Goal: Information Seeking & Learning: Learn about a topic

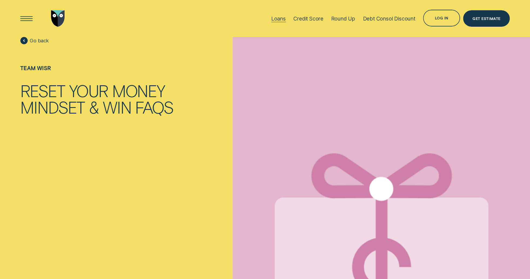
click at [274, 21] on div "Loans" at bounding box center [278, 18] width 15 height 6
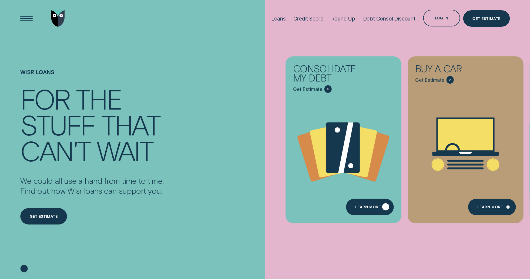
click at [361, 211] on div "Learn more" at bounding box center [370, 207] width 48 height 17
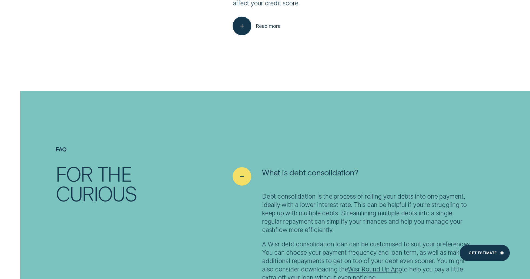
scroll to position [3577, 0]
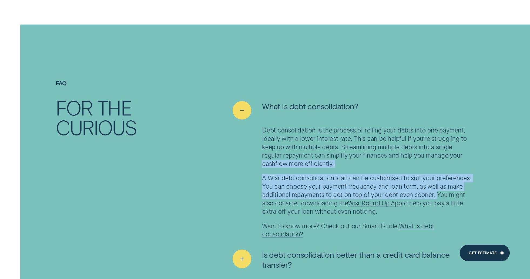
drag, startPoint x: 438, startPoint y: 189, endPoint x: 257, endPoint y: 158, distance: 183.5
click at [257, 158] on div "Debt consolidation is the process of rolling your debts into one payment, ideal…" at bounding box center [352, 182] width 241 height 112
drag, startPoint x: 282, startPoint y: 177, endPoint x: 277, endPoint y: 177, distance: 4.6
click at [281, 177] on p "A Wisr debt consolidation loan can be customised to suit your preferences. You …" at bounding box center [368, 195] width 212 height 42
drag, startPoint x: 435, startPoint y: 189, endPoint x: 258, endPoint y: 169, distance: 178.2
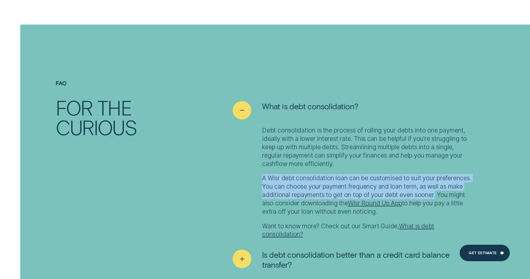
click at [258, 169] on div "Debt consolidation is the process of rolling your debts into one payment, ideal…" at bounding box center [352, 182] width 241 height 112
copy p "A Wisr debt consolidation loan can be customised to suit your preferences. You …"
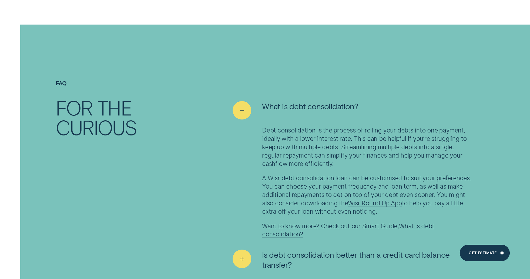
click at [393, 187] on p "A Wisr debt consolidation loan can be customised to suit your preferences. You …" at bounding box center [368, 195] width 212 height 42
drag, startPoint x: 372, startPoint y: 172, endPoint x: 399, endPoint y: 170, distance: 27.0
click at [415, 174] on p "A Wisr debt consolidation loan can be customised to suit your preferences. You …" at bounding box center [368, 195] width 212 height 42
click at [387, 174] on p "A Wisr debt consolidation loan can be customised to suit your preferences. You …" at bounding box center [368, 195] width 212 height 42
drag, startPoint x: 350, startPoint y: 171, endPoint x: 395, endPoint y: 173, distance: 45.7
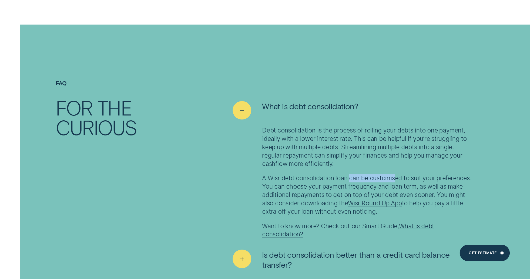
click at [395, 174] on p "A Wisr debt consolidation loan can be customised to suit your preferences. You …" at bounding box center [368, 195] width 212 height 42
click at [387, 174] on p "A Wisr debt consolidation loan can be customised to suit your preferences. You …" at bounding box center [368, 195] width 212 height 42
drag, startPoint x: 370, startPoint y: 171, endPoint x: 482, endPoint y: 170, distance: 112.0
click at [483, 170] on div "FAQ For the curious What is debt consolidation? Debt consolidation is the proce…" at bounding box center [264, 256] width 495 height 353
copy p "customised to suit your preferences."
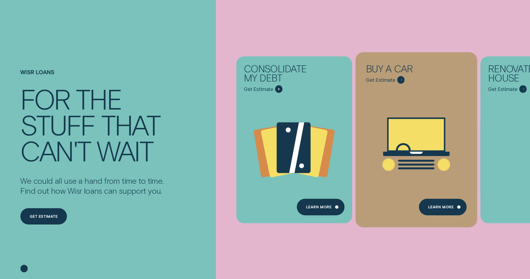
scroll to position [13, 0]
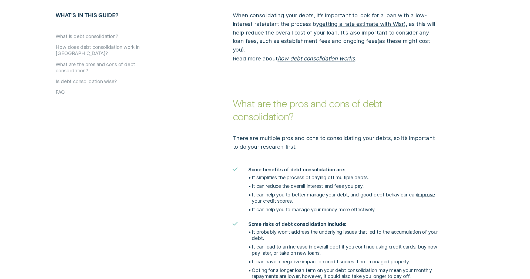
scroll to position [606, 0]
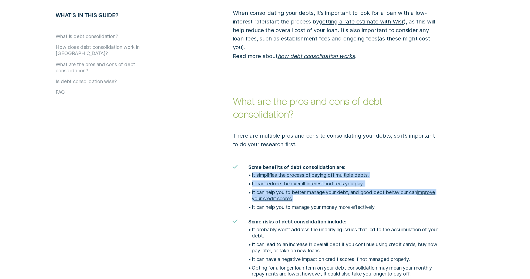
drag, startPoint x: 317, startPoint y: 170, endPoint x: 251, endPoint y: 144, distance: 70.2
click at [251, 172] on ul "It simplifies the process of paying off multiple debts. It can reduce the overa…" at bounding box center [343, 191] width 191 height 38
copy ul "It simplifies the process of paying off multiple debts. It can reduce the overa…"
